Goal: Find contact information: Find contact information

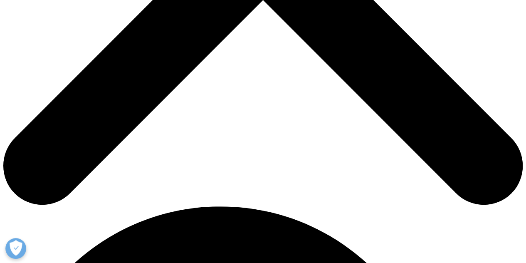
scroll to position [208, 0]
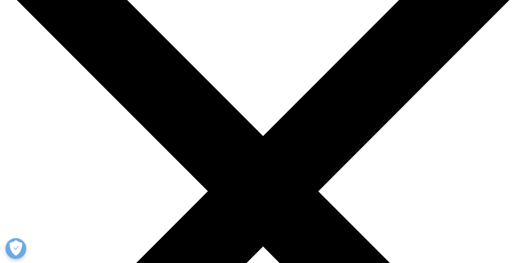
scroll to position [83, 0]
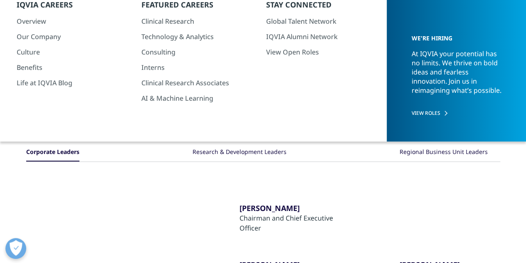
click at [413, 146] on div "Regional Business Unit Leaders" at bounding box center [443, 152] width 88 height 18
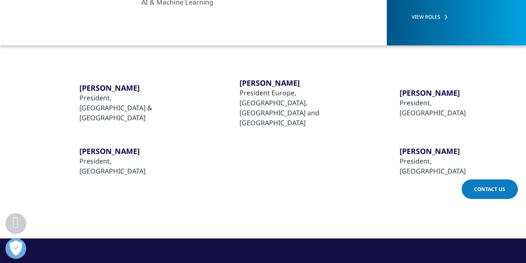
scroll to position [166, 0]
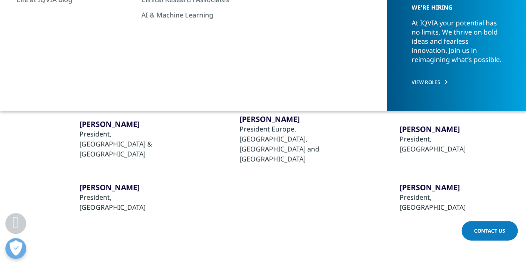
click at [251, 123] on div "​Alistair Grenfell" at bounding box center [287, 119] width 96 height 10
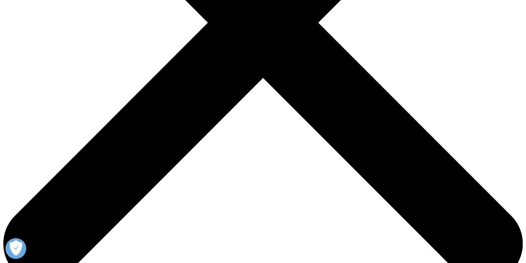
scroll to position [249, 0]
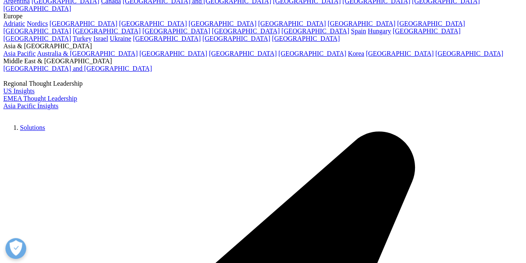
scroll to position [83, 0]
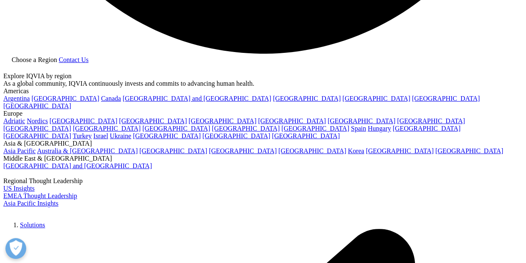
scroll to position [1537, 0]
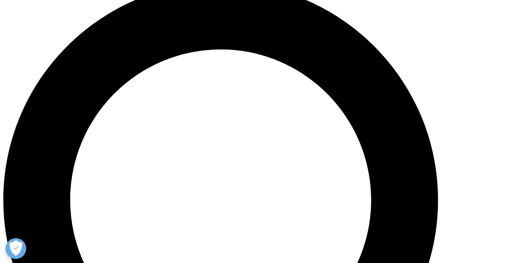
scroll to position [416, 0]
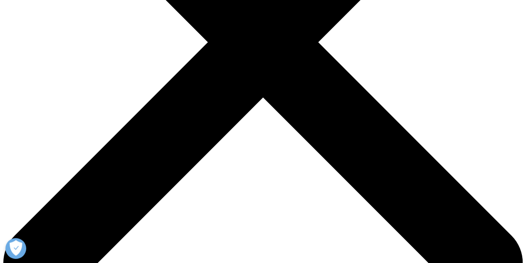
scroll to position [241, 0]
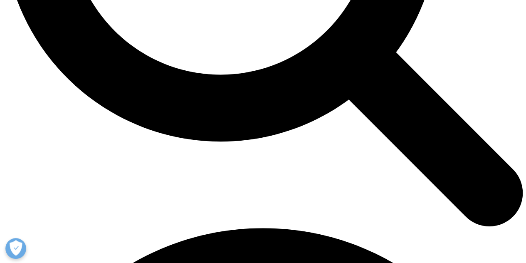
scroll to position [829, 0]
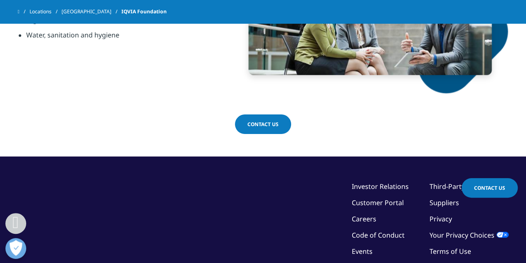
scroll to position [593, 0]
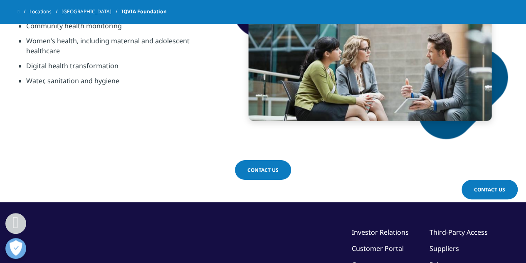
click at [305, 165] on section "Contact Us" at bounding box center [263, 170] width 526 height 63
click at [247, 178] on div "Contact Us" at bounding box center [263, 170] width 56 height 21
click at [253, 175] on link "Contact Us" at bounding box center [263, 170] width 56 height 20
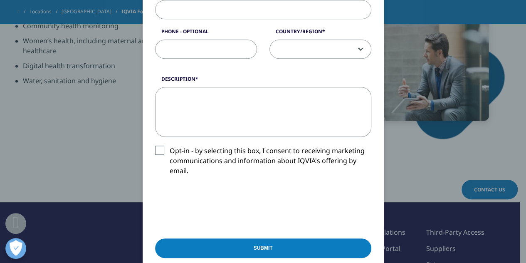
scroll to position [291, 0]
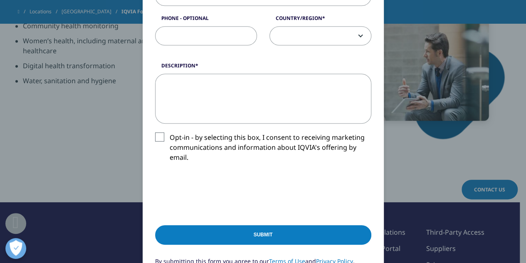
click at [102, 159] on div "Please fill in all required fields below. If you're interested in a career with…" at bounding box center [263, 54] width 490 height 691
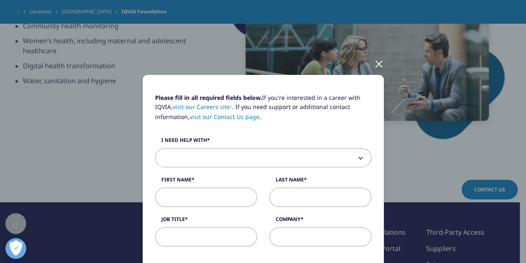
scroll to position [0, 0]
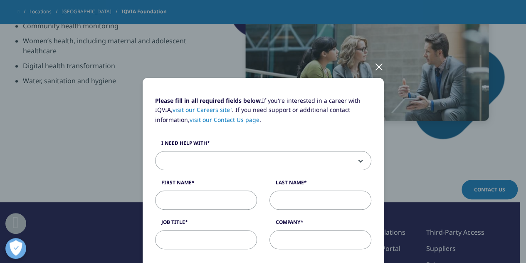
click at [378, 70] on div at bounding box center [379, 66] width 10 height 23
